Goal: Task Accomplishment & Management: Use online tool/utility

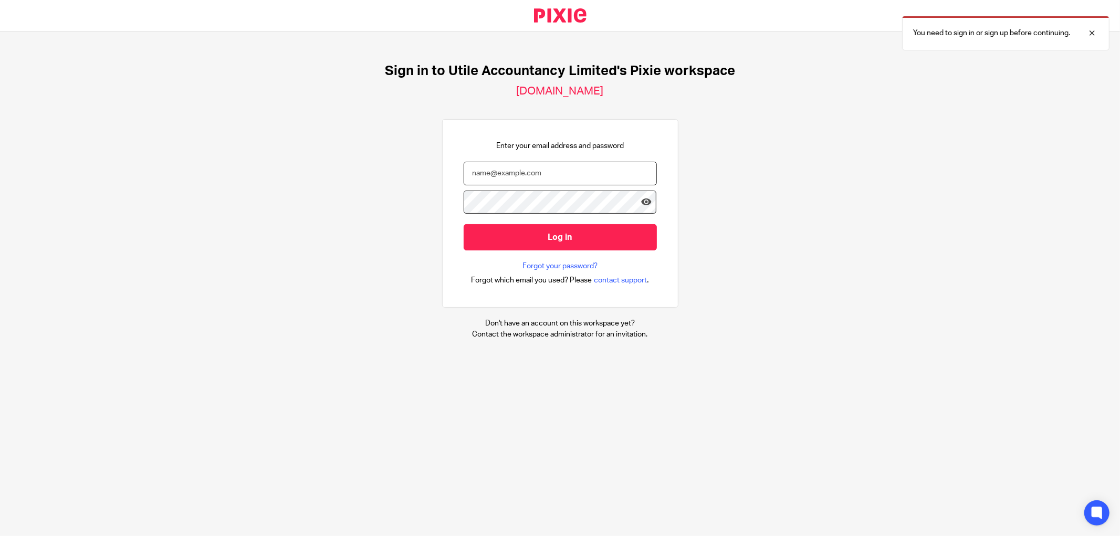
click at [522, 183] on input "email" at bounding box center [560, 174] width 193 height 24
type input "james@utileaccountancy.co.uk"
click at [464, 224] on input "Log in" at bounding box center [560, 237] width 193 height 26
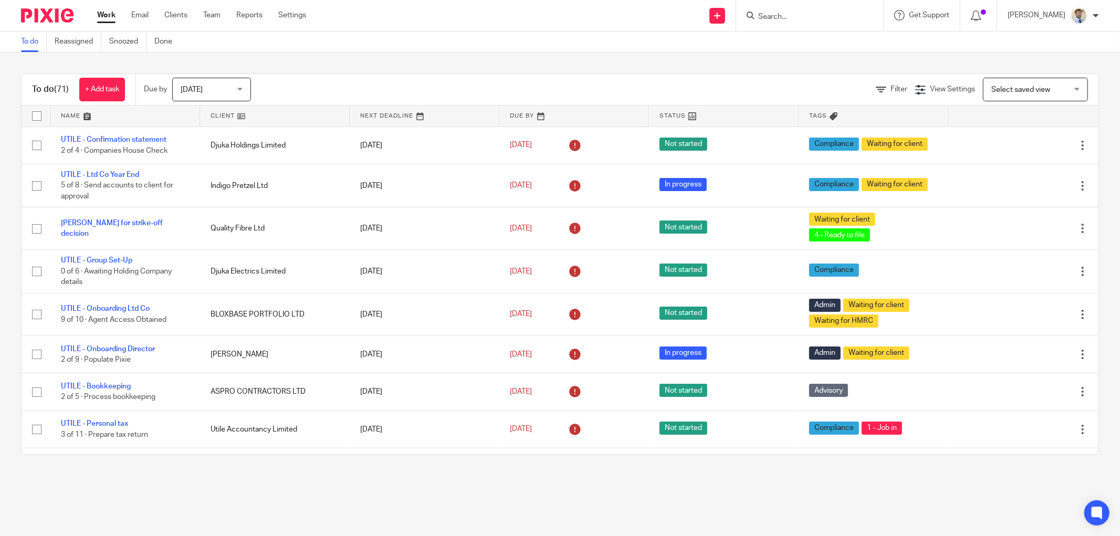
click at [195, 86] on span "[DATE]" at bounding box center [192, 89] width 22 height 7
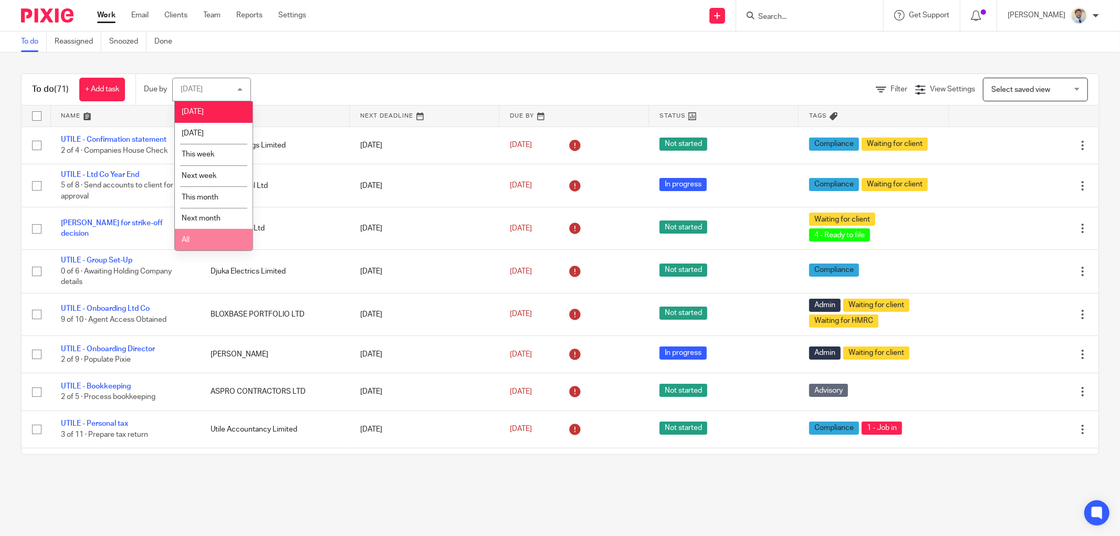
click at [191, 240] on li "All" at bounding box center [214, 240] width 78 height 22
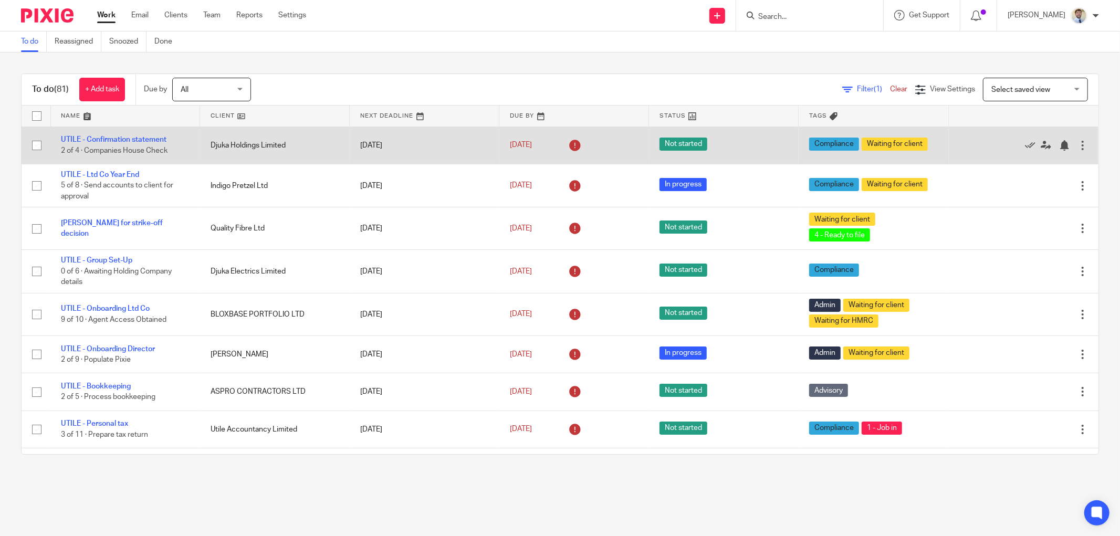
click at [213, 147] on td "Djuka Holdings Limited" at bounding box center [275, 145] width 150 height 37
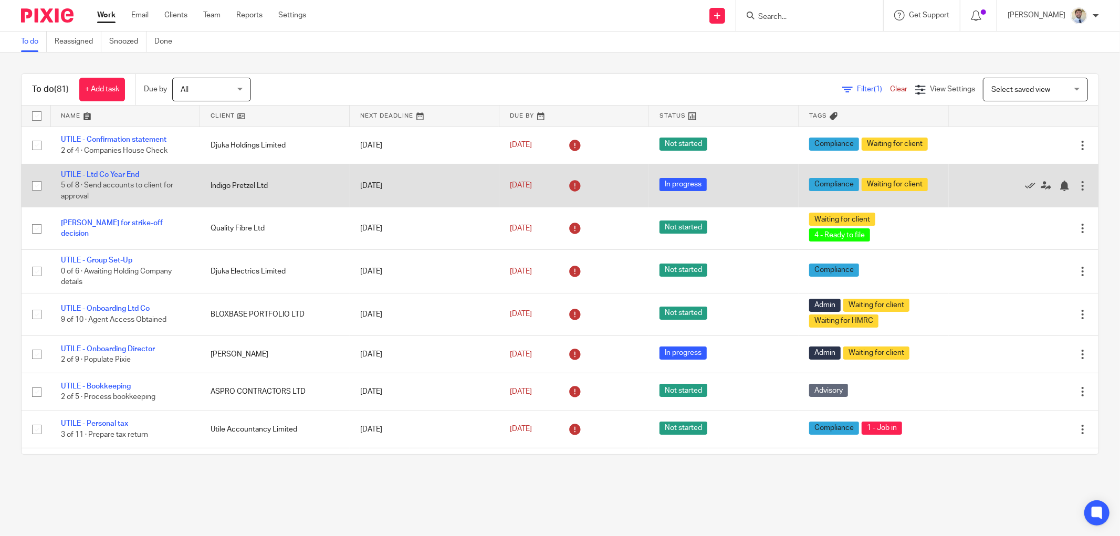
click at [213, 183] on td "Indigo Pretzel Ltd" at bounding box center [275, 185] width 150 height 43
